Goal: Task Accomplishment & Management: Use online tool/utility

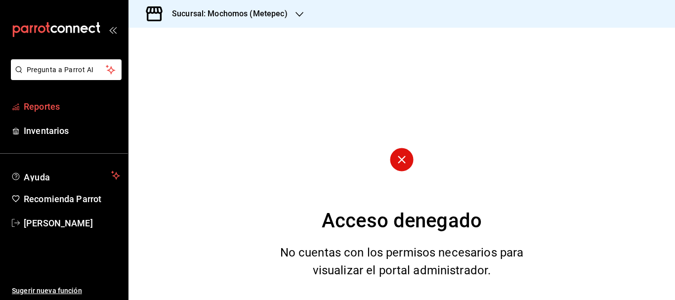
click at [62, 104] on span "Reportes" at bounding box center [72, 106] width 96 height 13
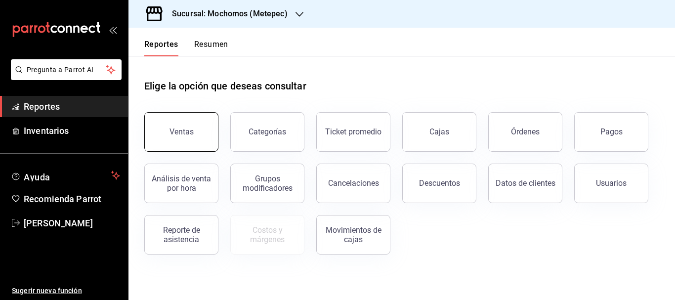
click at [185, 121] on button "Ventas" at bounding box center [181, 132] width 74 height 40
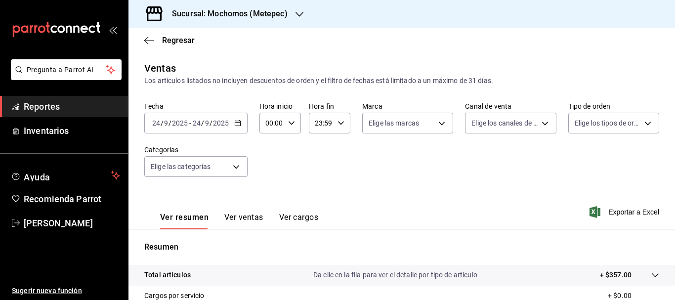
click at [154, 123] on input "24" at bounding box center [156, 123] width 9 height 8
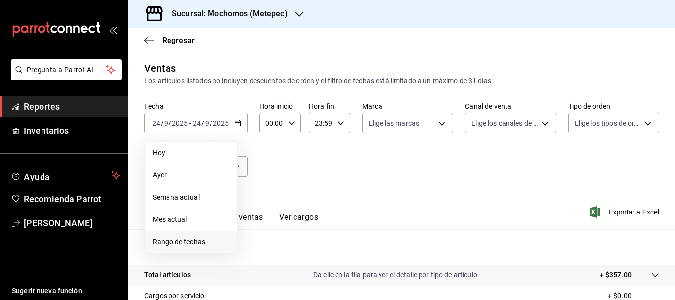
click at [183, 235] on li "Rango de fechas" at bounding box center [191, 242] width 92 height 22
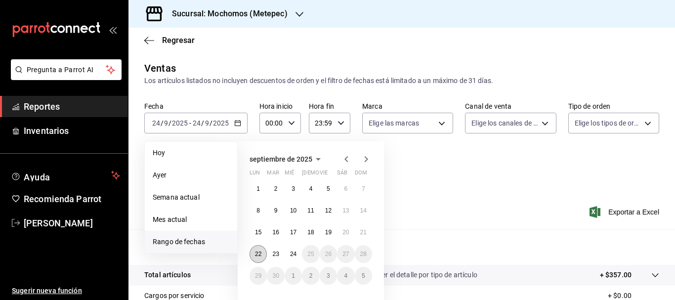
click at [260, 251] on abbr "22" at bounding box center [258, 253] width 6 height 7
click at [295, 253] on abbr "24" at bounding box center [293, 253] width 6 height 7
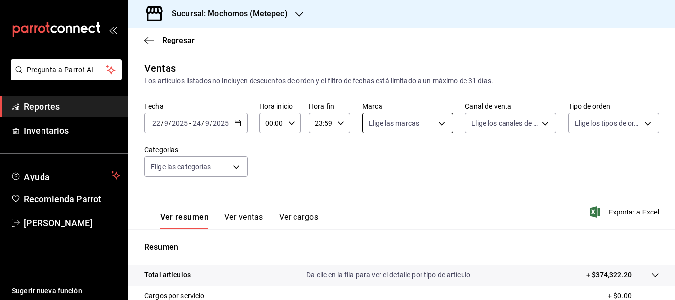
click at [392, 123] on body "Pregunta a Parrot AI Reportes Inventarios Ayuda Recomienda Parrot [PERSON_NAME]…" at bounding box center [337, 150] width 675 height 300
click at [374, 158] on input "checkbox" at bounding box center [370, 161] width 9 height 9
checkbox input "true"
type input "2365f74e-aa6b-4392-bdf2-72765591bddf"
checkbox input "true"
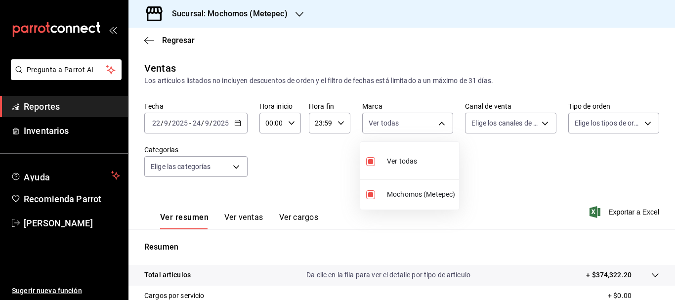
click at [504, 128] on div at bounding box center [337, 150] width 675 height 300
click at [504, 128] on div "Ver todas Mochomos (Metepec)" at bounding box center [337, 150] width 675 height 300
click at [504, 128] on body "Pregunta a Parrot AI Reportes Inventarios Ayuda Recomienda Parrot [PERSON_NAME]…" at bounding box center [337, 150] width 675 height 300
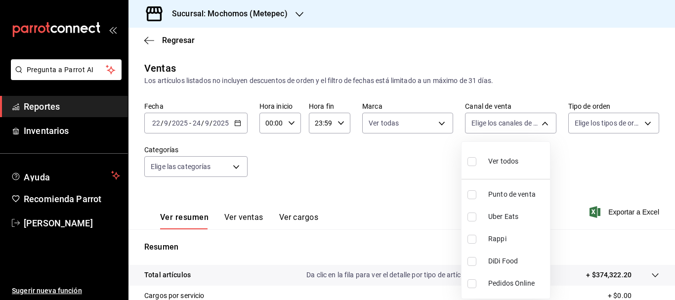
click at [470, 163] on input "checkbox" at bounding box center [471, 161] width 9 height 9
checkbox input "true"
type input "PARROT,UBER_EATS,RAPPI,DIDI_FOOD,ONLINE"
checkbox input "true"
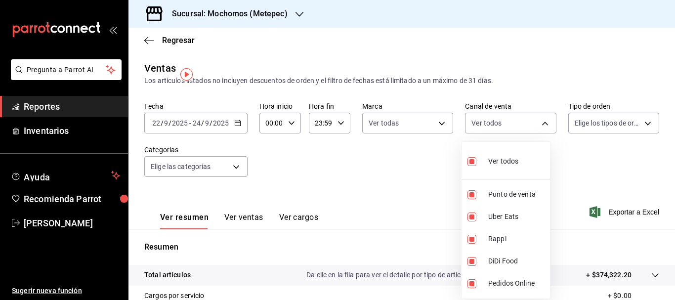
checkbox input "true"
click at [602, 117] on div at bounding box center [337, 150] width 675 height 300
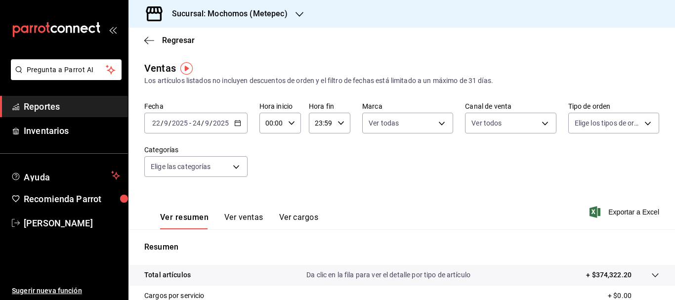
click at [602, 117] on div "Ver todos Punto de venta Uber Eats Rappi DiDi Food Pedidos Online" at bounding box center [337, 150] width 675 height 300
click at [602, 117] on body "Pregunta a Parrot AI Reportes Inventarios Ayuda Recomienda Parrot [PERSON_NAME]…" at bounding box center [337, 150] width 675 height 300
click at [571, 159] on input "checkbox" at bounding box center [572, 161] width 9 height 9
checkbox input "true"
type input "3a236ed8-2e24-47ca-8e59-ead494492482,da8509e8-5fca-4f62-958e-973104937870,EXTER…"
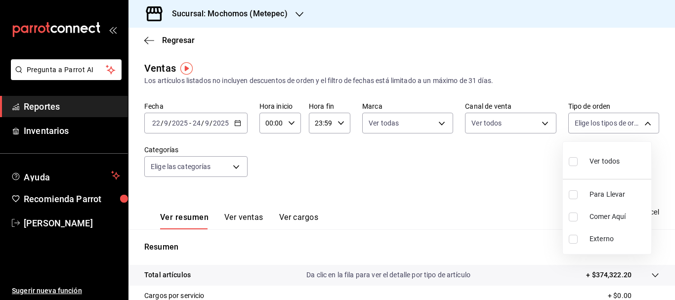
checkbox input "true"
click at [213, 167] on div at bounding box center [337, 150] width 675 height 300
click at [213, 167] on div "Ver todos Para Llevar Comer Aquí Externo" at bounding box center [337, 150] width 675 height 300
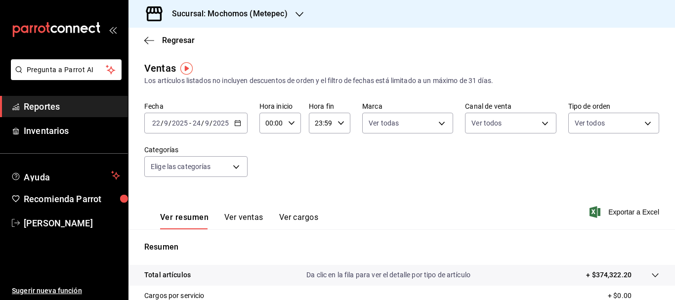
click at [213, 167] on body "Pregunta a Parrot AI Reportes Inventarios Ayuda Recomienda Parrot [PERSON_NAME]…" at bounding box center [337, 150] width 675 height 300
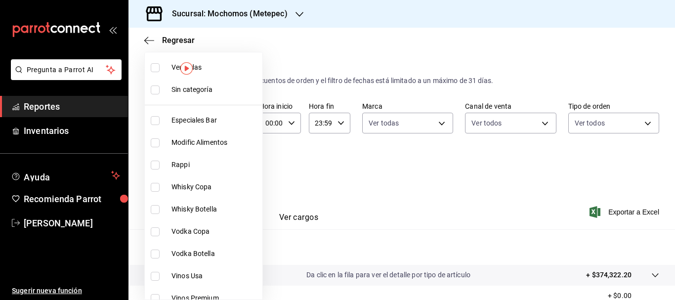
click at [157, 91] on input "checkbox" at bounding box center [155, 89] width 9 height 9
checkbox input "true"
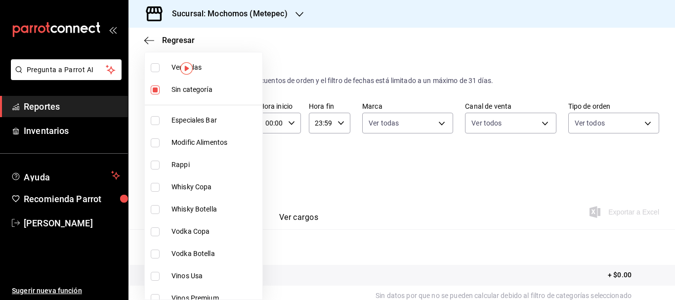
click at [154, 67] on input "checkbox" at bounding box center [155, 67] width 9 height 9
checkbox input "true"
type input "c9cbc288-c827-488d-81f5-370afefb1912,46081463-7037-4dd2-a9ab-e56ff6a8fa7c,bf958…"
checkbox input "true"
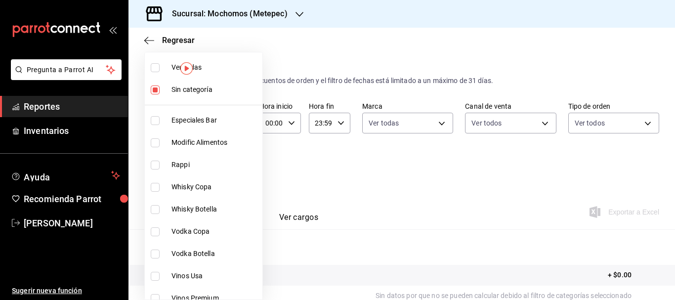
checkbox input "true"
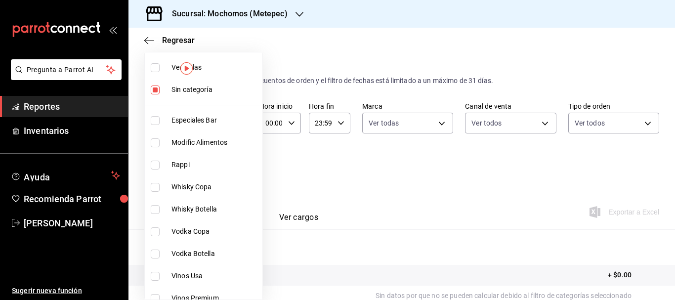
checkbox input "true"
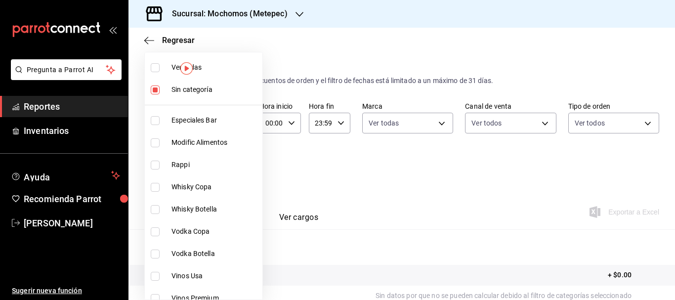
checkbox input "true"
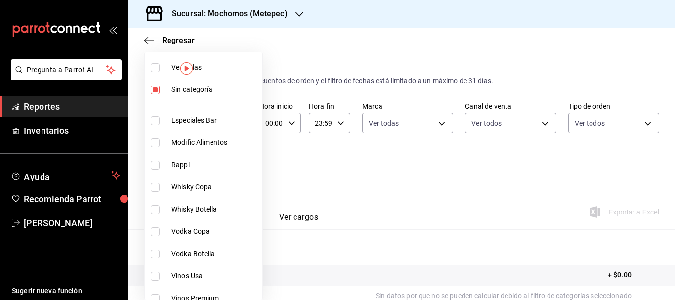
checkbox input "true"
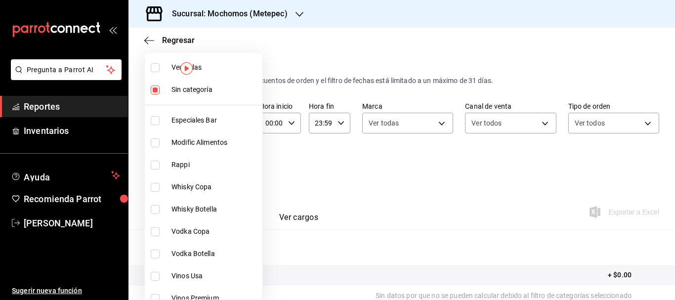
checkbox input "true"
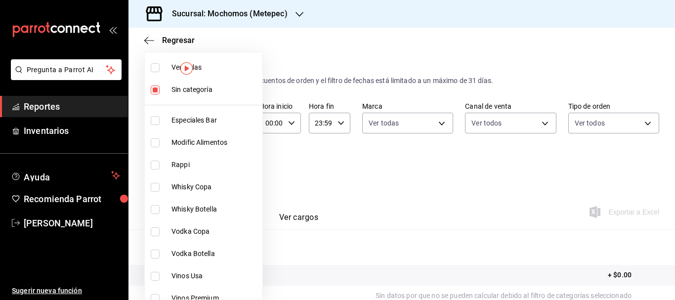
checkbox input "true"
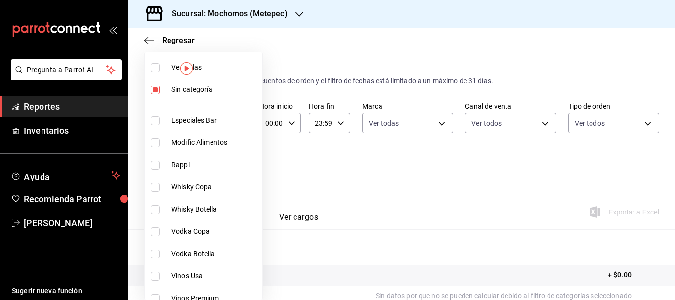
checkbox input "true"
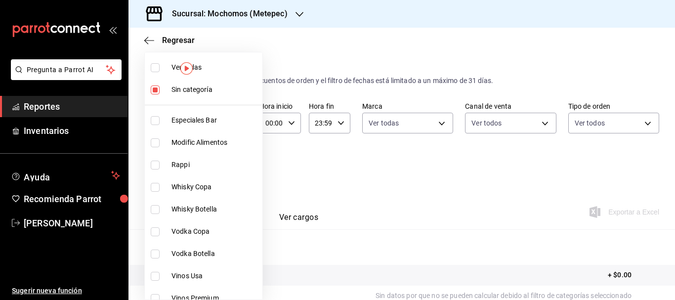
checkbox input "true"
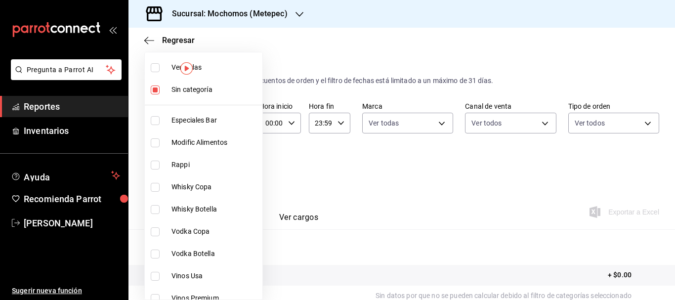
checkbox input "true"
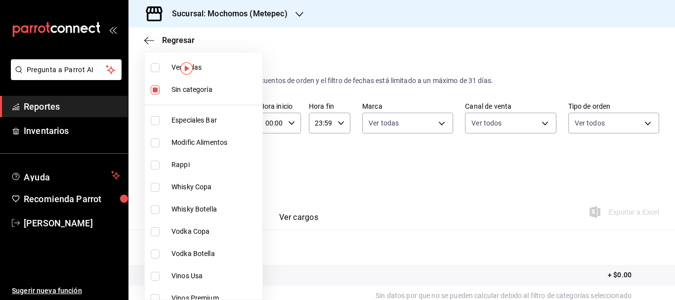
checkbox input "true"
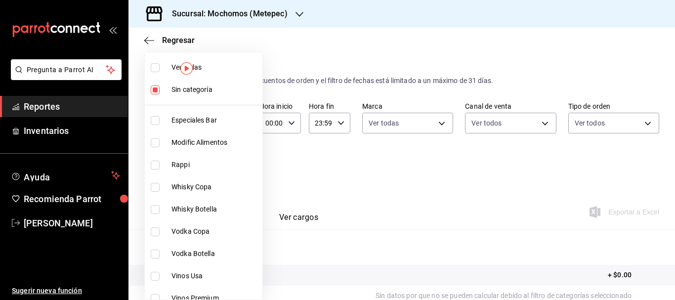
checkbox input "true"
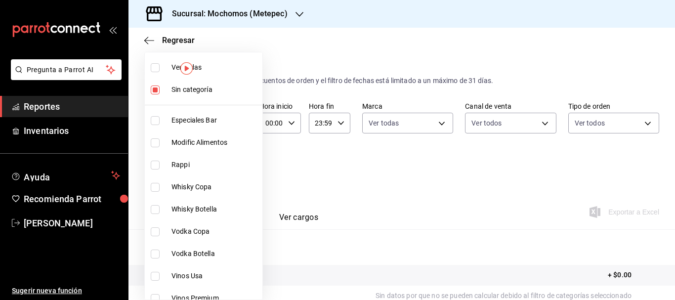
checkbox input "true"
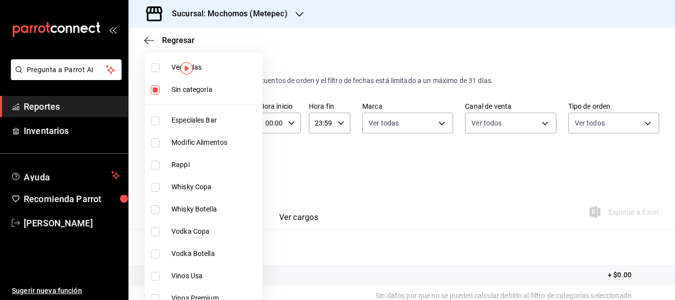
checkbox input "true"
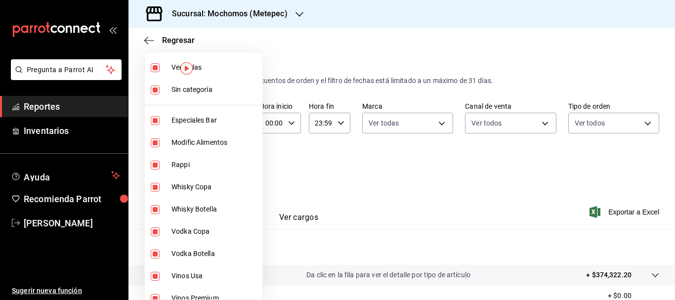
click at [633, 208] on div at bounding box center [337, 150] width 675 height 300
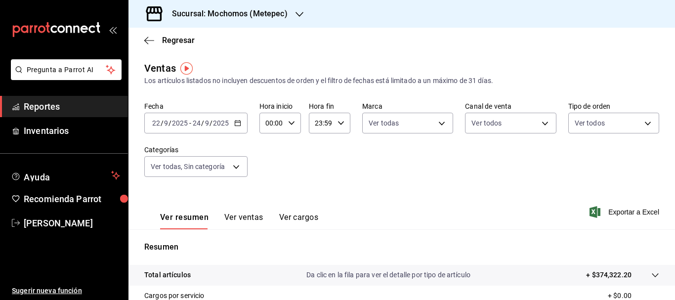
click at [633, 208] on span "Exportar a Excel" at bounding box center [625, 212] width 68 height 12
click at [237, 175] on body "Pregunta a Parrot AI Reportes Inventarios Ayuda Recomienda Parrot [PERSON_NAME]…" at bounding box center [337, 150] width 675 height 300
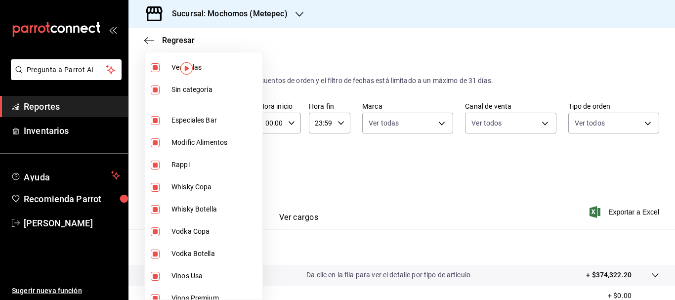
drag, startPoint x: 442, startPoint y: 218, endPoint x: 443, endPoint y: 150, distance: 68.7
click at [443, 150] on div at bounding box center [337, 150] width 675 height 300
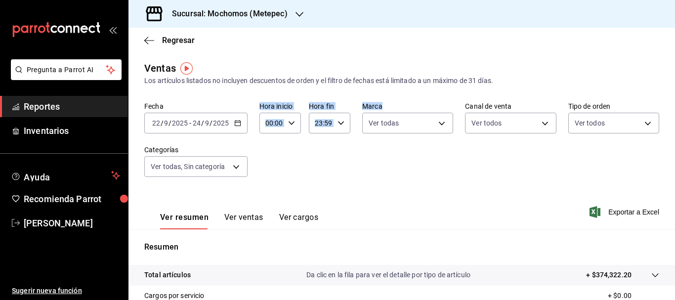
drag, startPoint x: 443, startPoint y: 150, endPoint x: 236, endPoint y: 124, distance: 208.5
click at [154, 121] on input "22" at bounding box center [156, 123] width 9 height 8
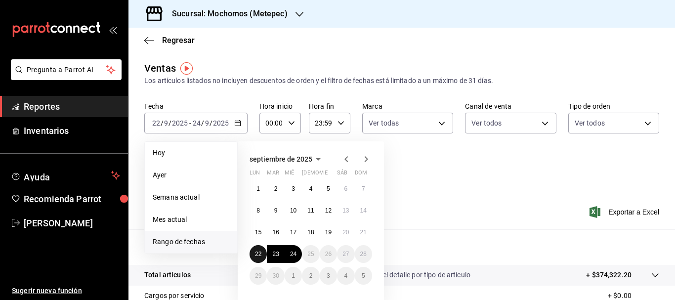
click at [257, 259] on button "22" at bounding box center [257, 254] width 17 height 18
click at [295, 256] on abbr "24" at bounding box center [293, 253] width 6 height 7
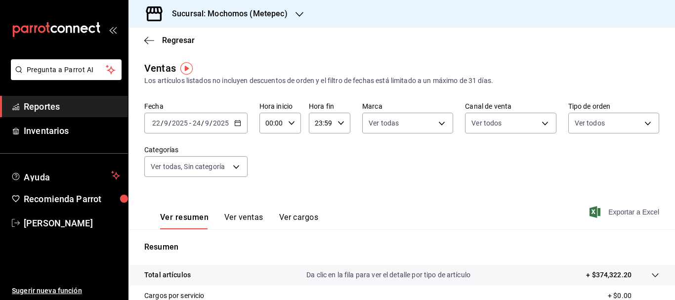
click at [611, 211] on span "Exportar a Excel" at bounding box center [625, 212] width 68 height 12
click at [156, 124] on input "22" at bounding box center [156, 123] width 9 height 8
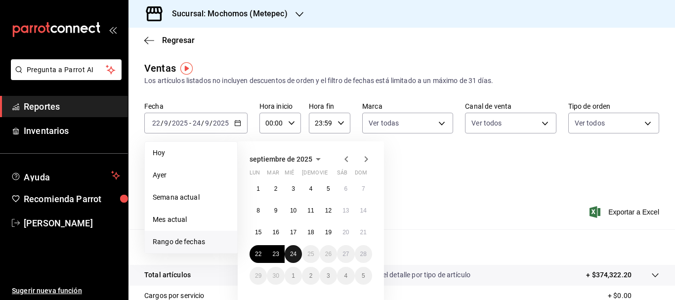
click at [290, 254] on abbr "24" at bounding box center [293, 253] width 6 height 7
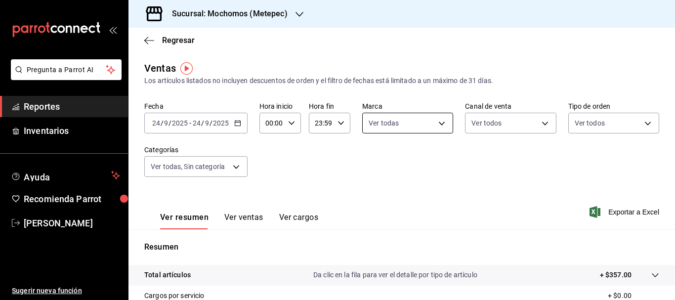
click at [406, 127] on body "Pregunta a Parrot AI Reportes Inventarios Ayuda Recomienda Parrot [PERSON_NAME]…" at bounding box center [337, 150] width 675 height 300
click at [506, 121] on div at bounding box center [337, 150] width 675 height 300
click at [506, 121] on body "Pregunta a Parrot AI Reportes Inventarios Ayuda Recomienda Parrot [PERSON_NAME]…" at bounding box center [337, 150] width 675 height 300
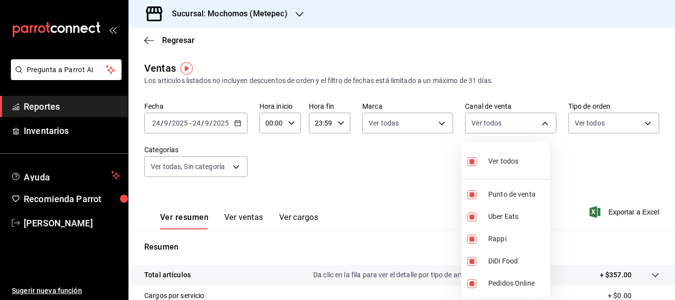
click at [583, 122] on div at bounding box center [337, 150] width 675 height 300
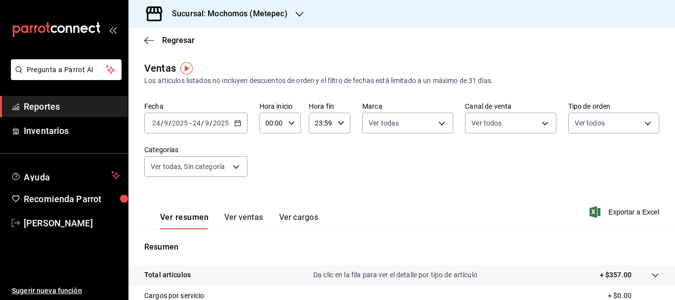
click at [583, 122] on div "Ver todos Punto de venta Uber Eats Rappi DiDi Food Pedidos Online" at bounding box center [337, 150] width 675 height 300
click at [583, 122] on body "Pregunta a Parrot AI Reportes Inventarios Ayuda Recomienda Parrot [PERSON_NAME]…" at bounding box center [337, 150] width 675 height 300
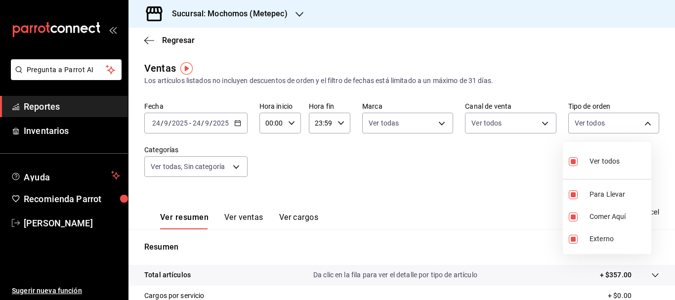
click at [191, 165] on div at bounding box center [337, 150] width 675 height 300
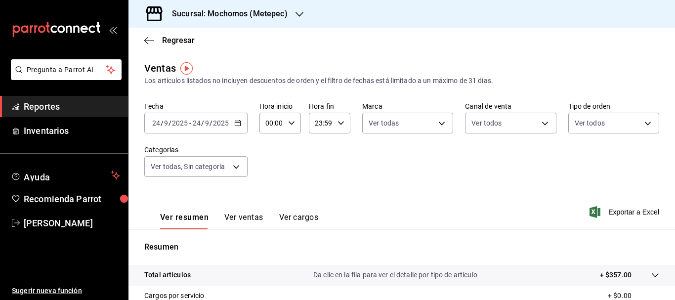
click at [191, 165] on body "Pregunta a Parrot AI Reportes Inventarios Ayuda Recomienda Parrot [PERSON_NAME]…" at bounding box center [337, 150] width 675 height 300
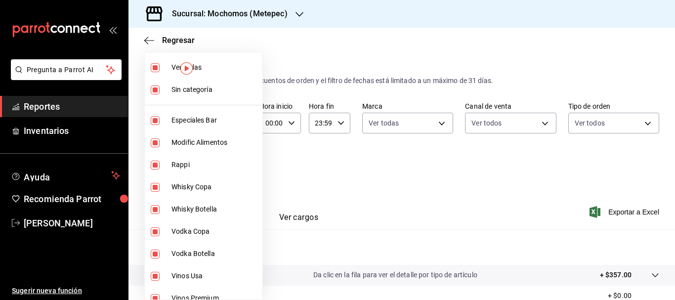
click at [436, 217] on div at bounding box center [337, 150] width 675 height 300
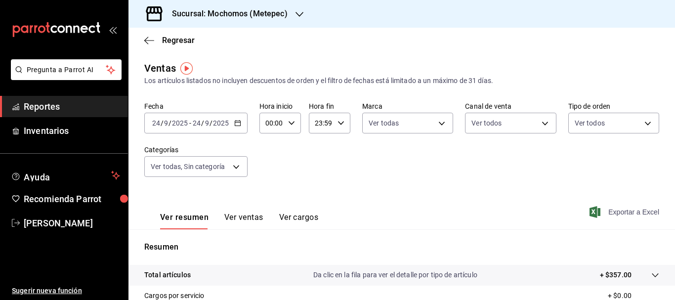
click at [615, 213] on span "Exportar a Excel" at bounding box center [625, 212] width 68 height 12
click at [635, 210] on span "Exportar a Excel" at bounding box center [625, 212] width 68 height 12
click at [618, 211] on span "Exportar a Excel" at bounding box center [625, 212] width 68 height 12
click at [618, 211] on div "Exportando a excel..." at bounding box center [619, 211] width 80 height 9
click at [151, 123] on div "[DATE] [DATE]" at bounding box center [170, 123] width 39 height 8
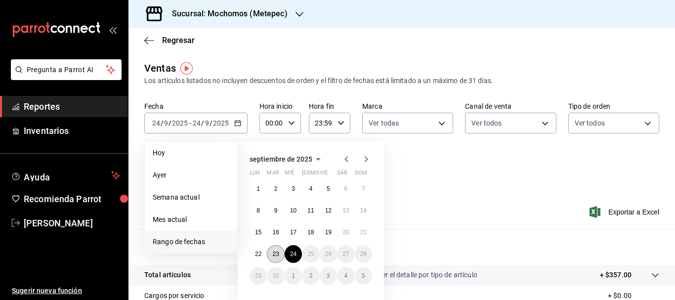
click at [271, 258] on button "23" at bounding box center [275, 254] width 17 height 18
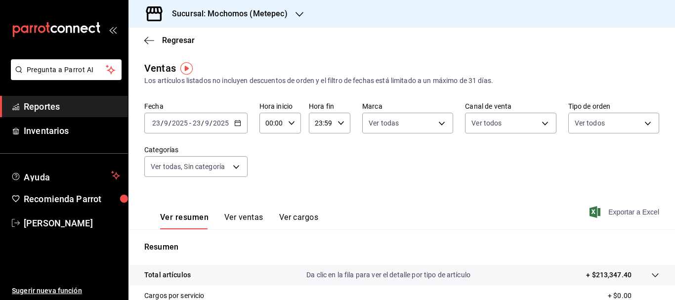
click at [642, 212] on span "Exportar a Excel" at bounding box center [625, 212] width 68 height 12
